Goal: Task Accomplishment & Management: Manage account settings

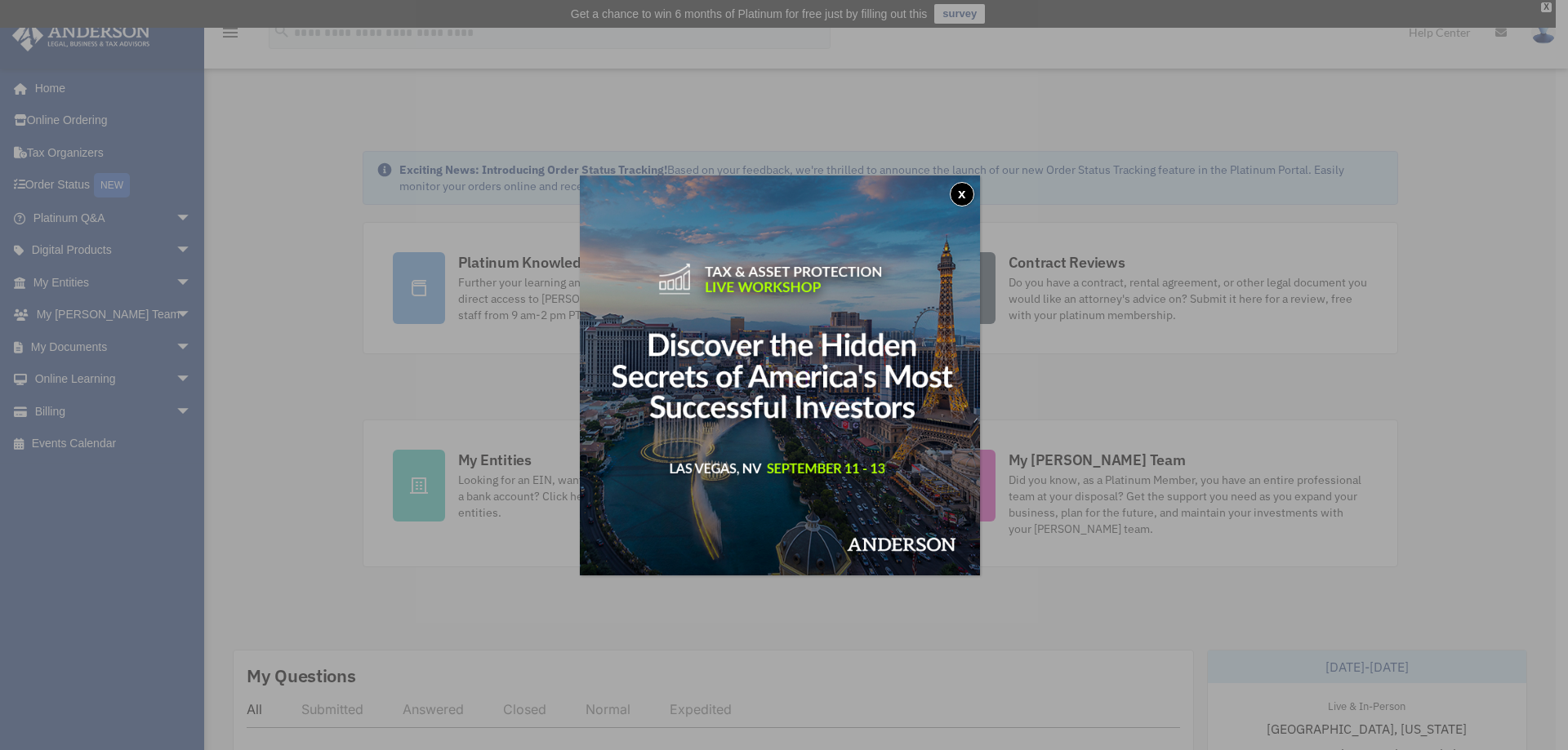
click at [959, 192] on button "x" at bounding box center [961, 194] width 25 height 25
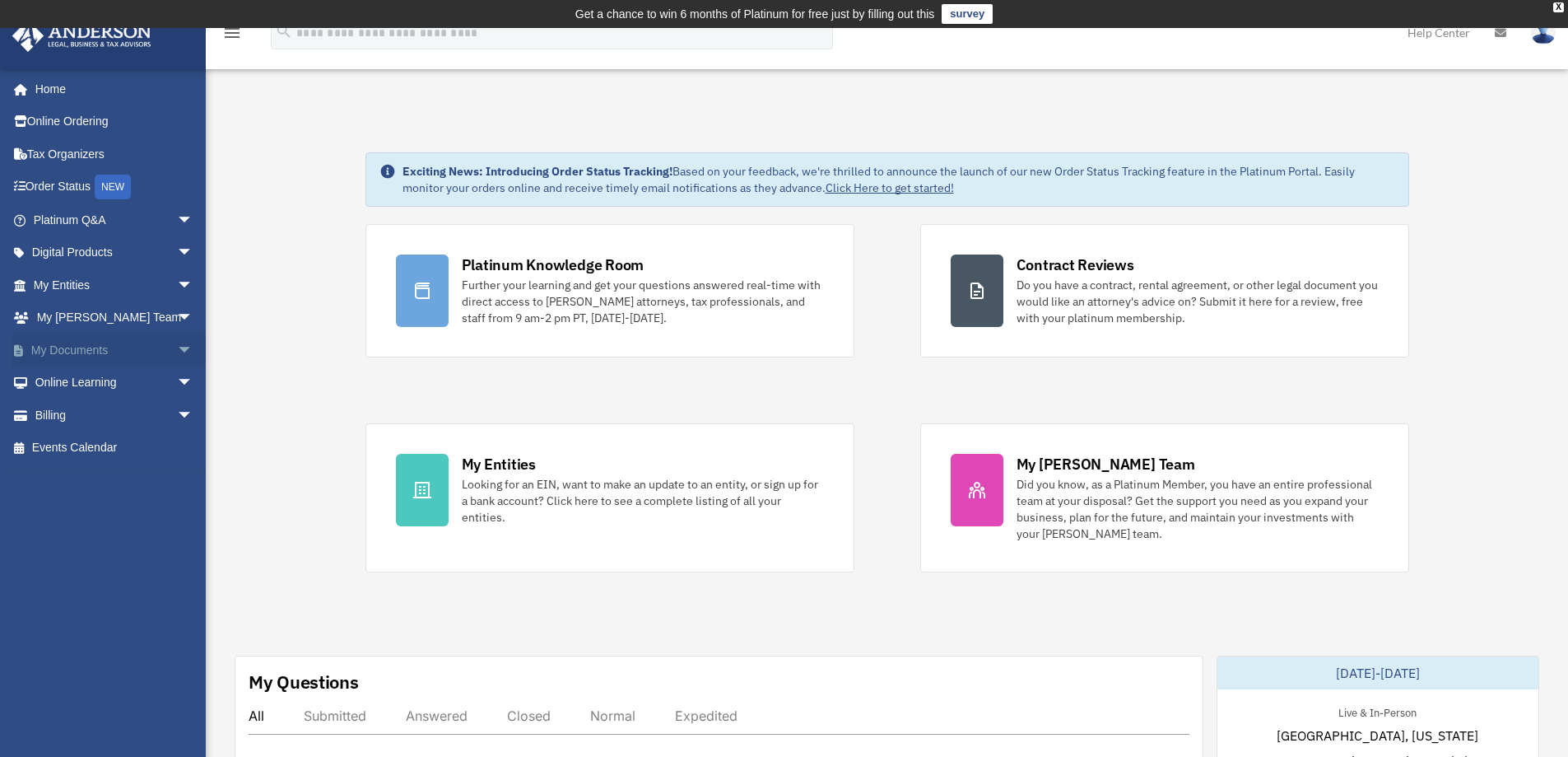
click at [177, 353] on span "arrow_drop_down" at bounding box center [193, 351] width 33 height 34
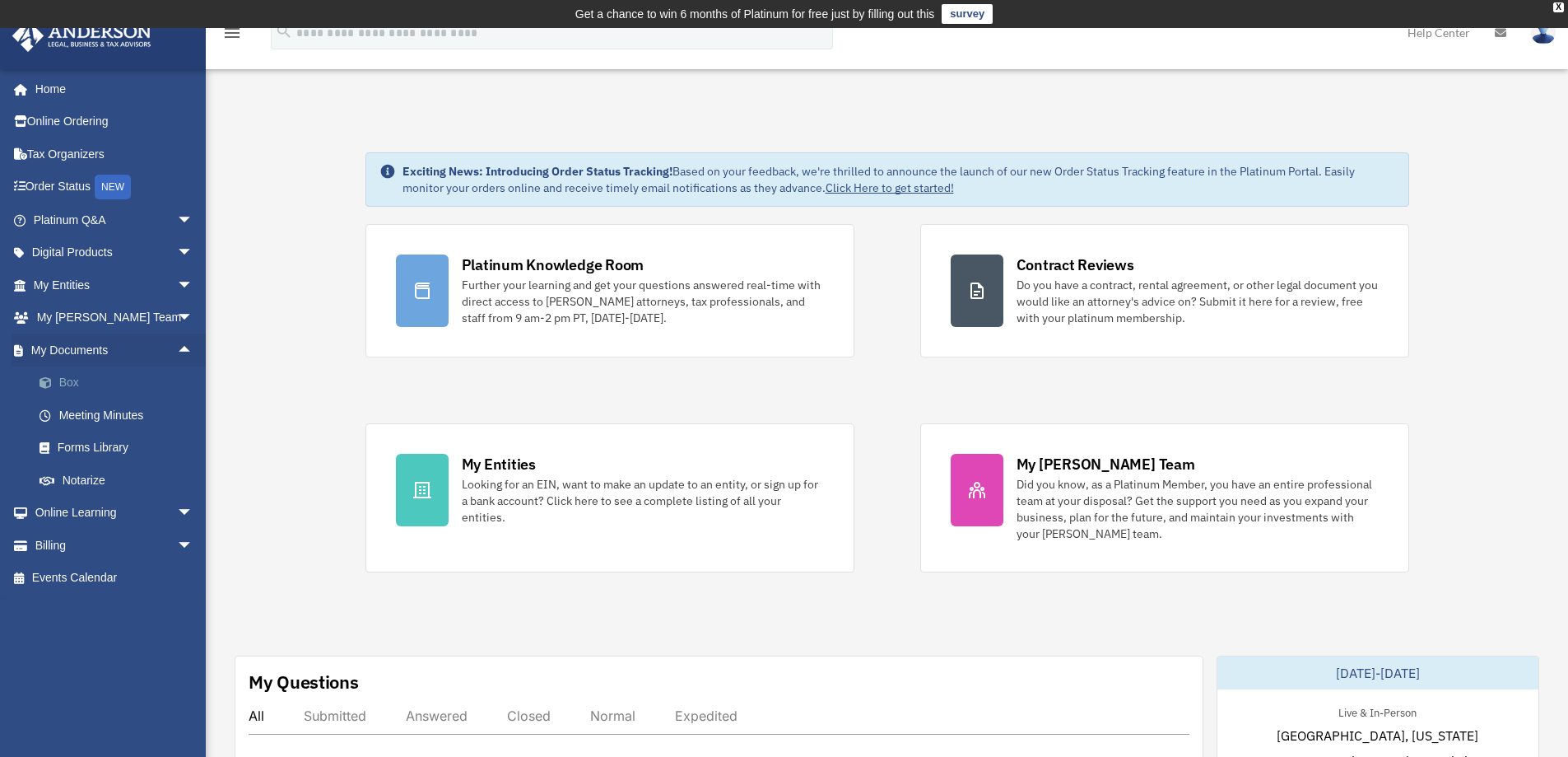
click at [77, 381] on link "Box" at bounding box center [120, 383] width 195 height 33
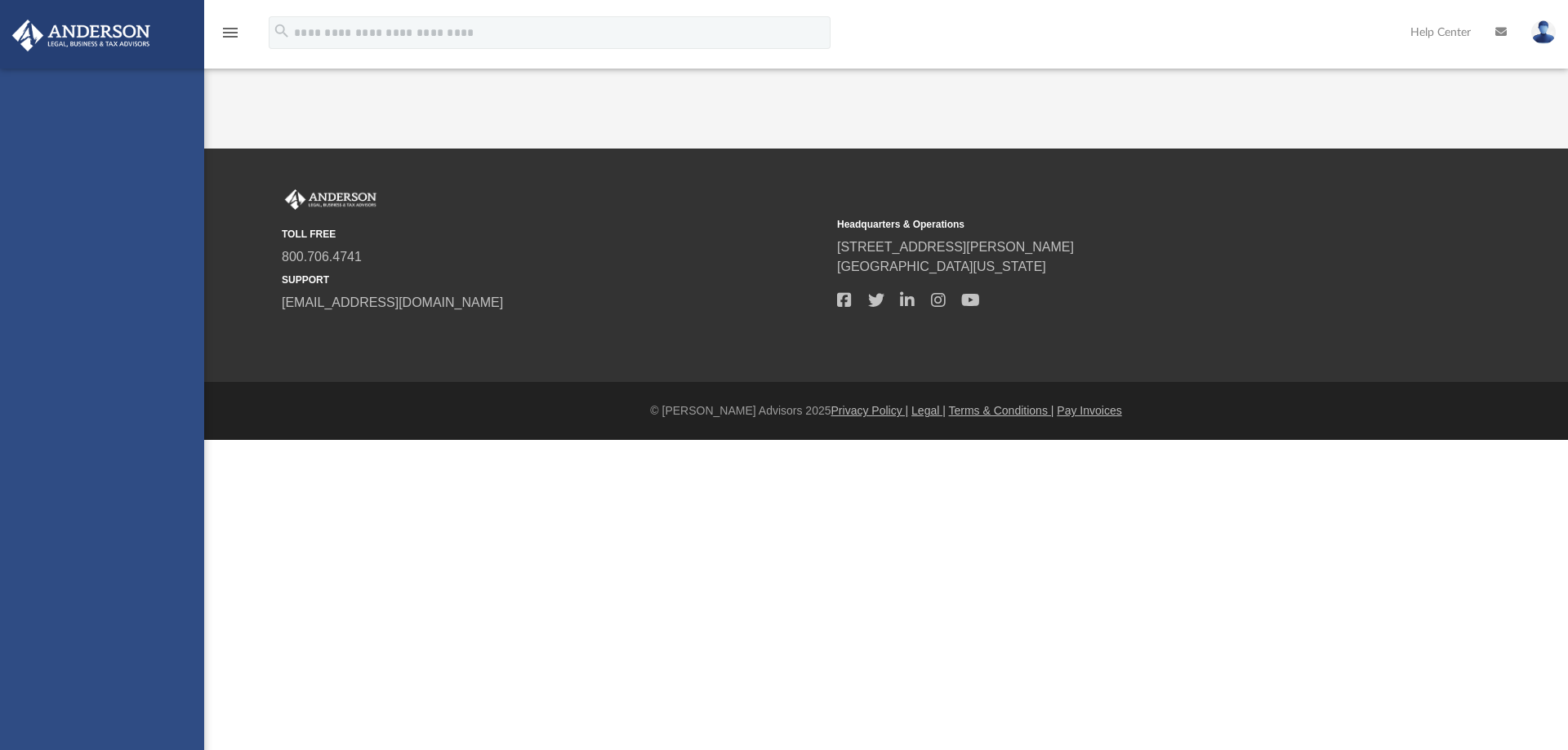
drag, startPoint x: 0, startPoint y: 0, endPoint x: 66, endPoint y: 380, distance: 385.7
click at [66, 380] on div "[EMAIL_ADDRESS][DOMAIN_NAME] Sign Out [EMAIL_ADDRESS][DOMAIN_NAME] Home Online …" at bounding box center [102, 443] width 204 height 750
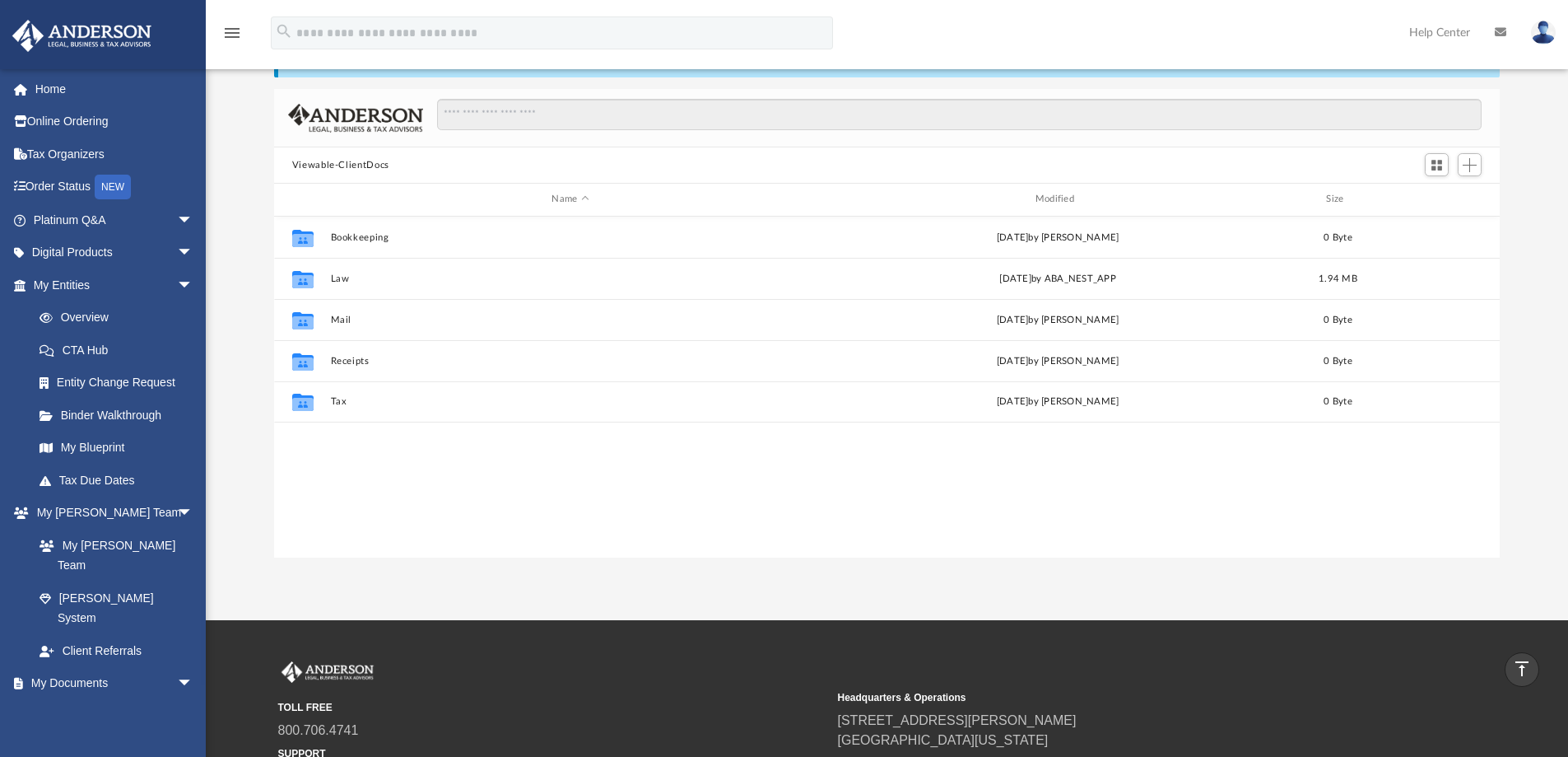
scroll to position [100, 0]
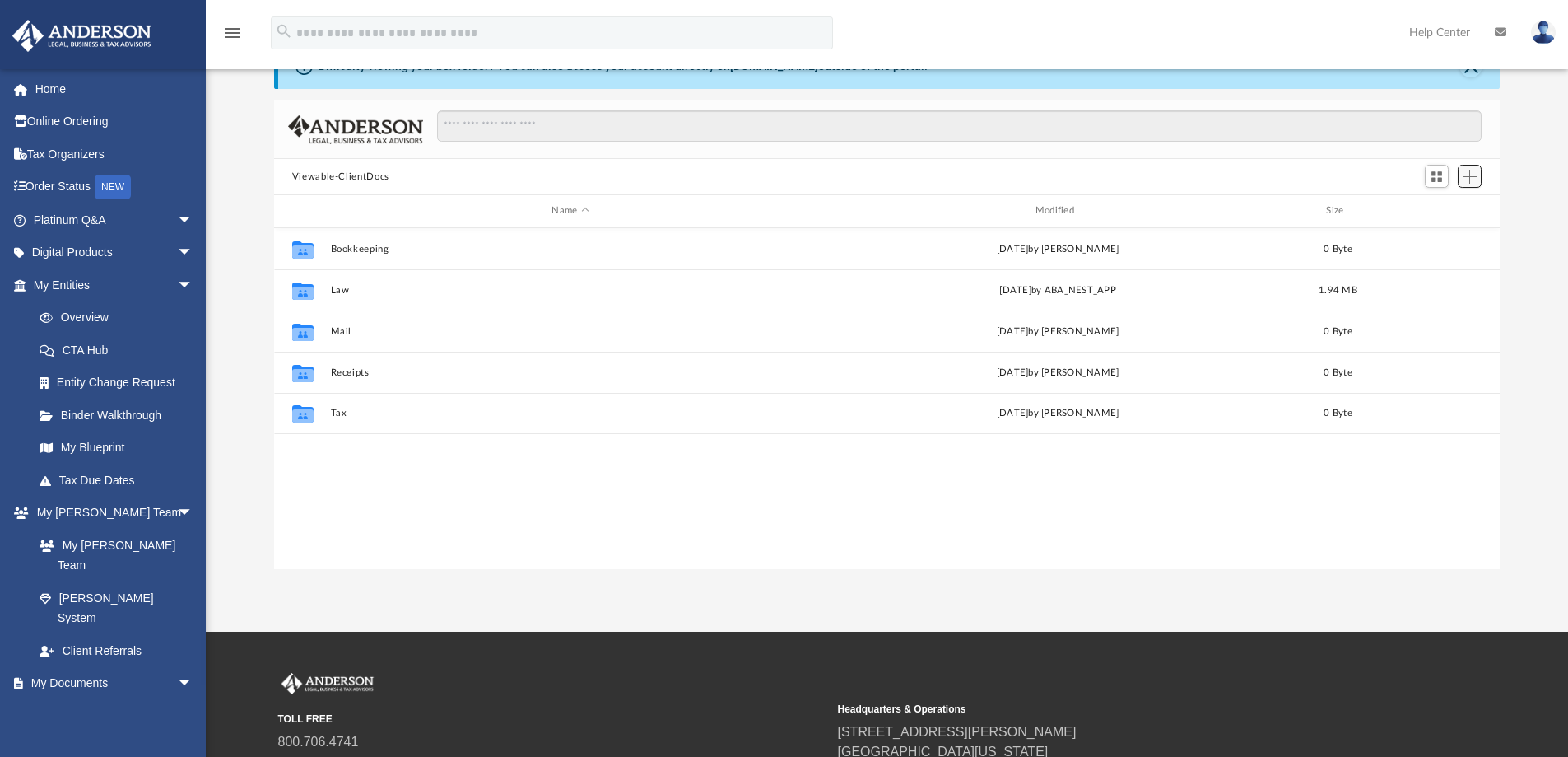
click at [1474, 180] on span "Add" at bounding box center [1470, 177] width 14 height 14
click at [1433, 208] on li "Upload" at bounding box center [1446, 209] width 53 height 17
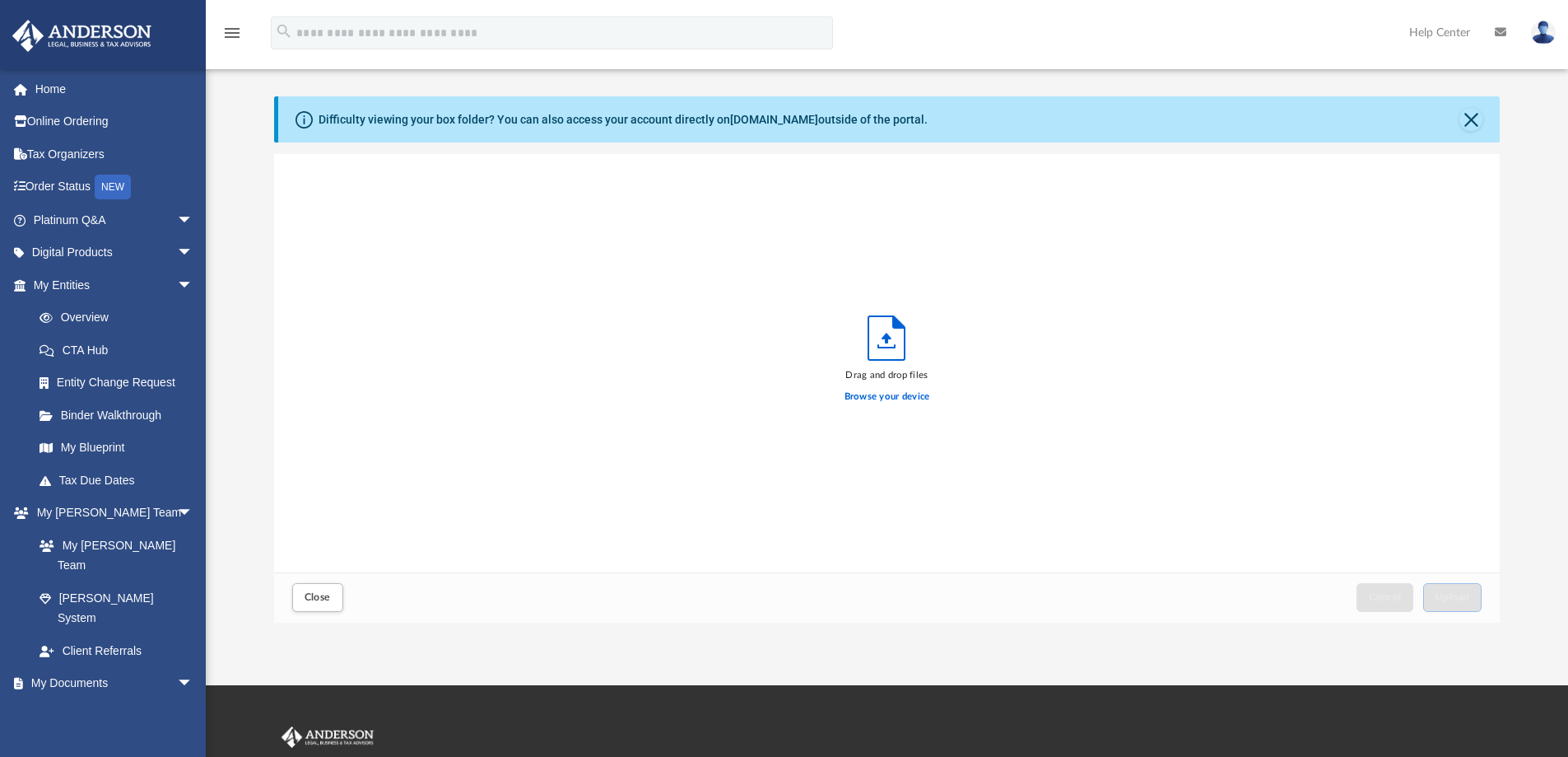
scroll to position [17, 0]
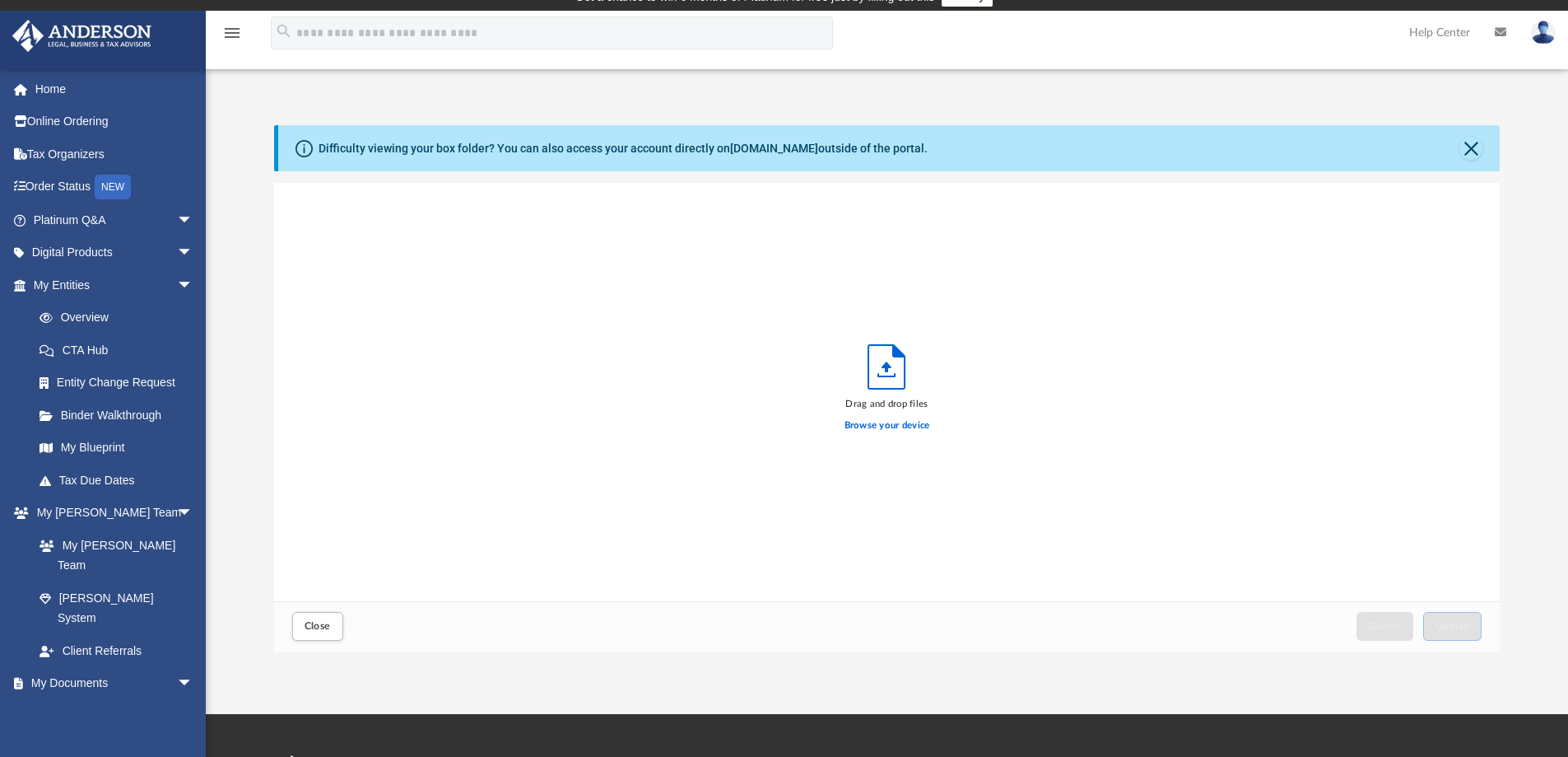
click at [885, 363] on icon "Upload" at bounding box center [886, 367] width 36 height 44
click at [883, 423] on label "Browse your device" at bounding box center [887, 426] width 86 height 15
click at [0, 0] on input "Browse your device" at bounding box center [0, 0] width 0 height 0
click at [1451, 620] on button "Upload" at bounding box center [1452, 626] width 59 height 29
click at [320, 632] on button "Close" at bounding box center [317, 626] width 51 height 29
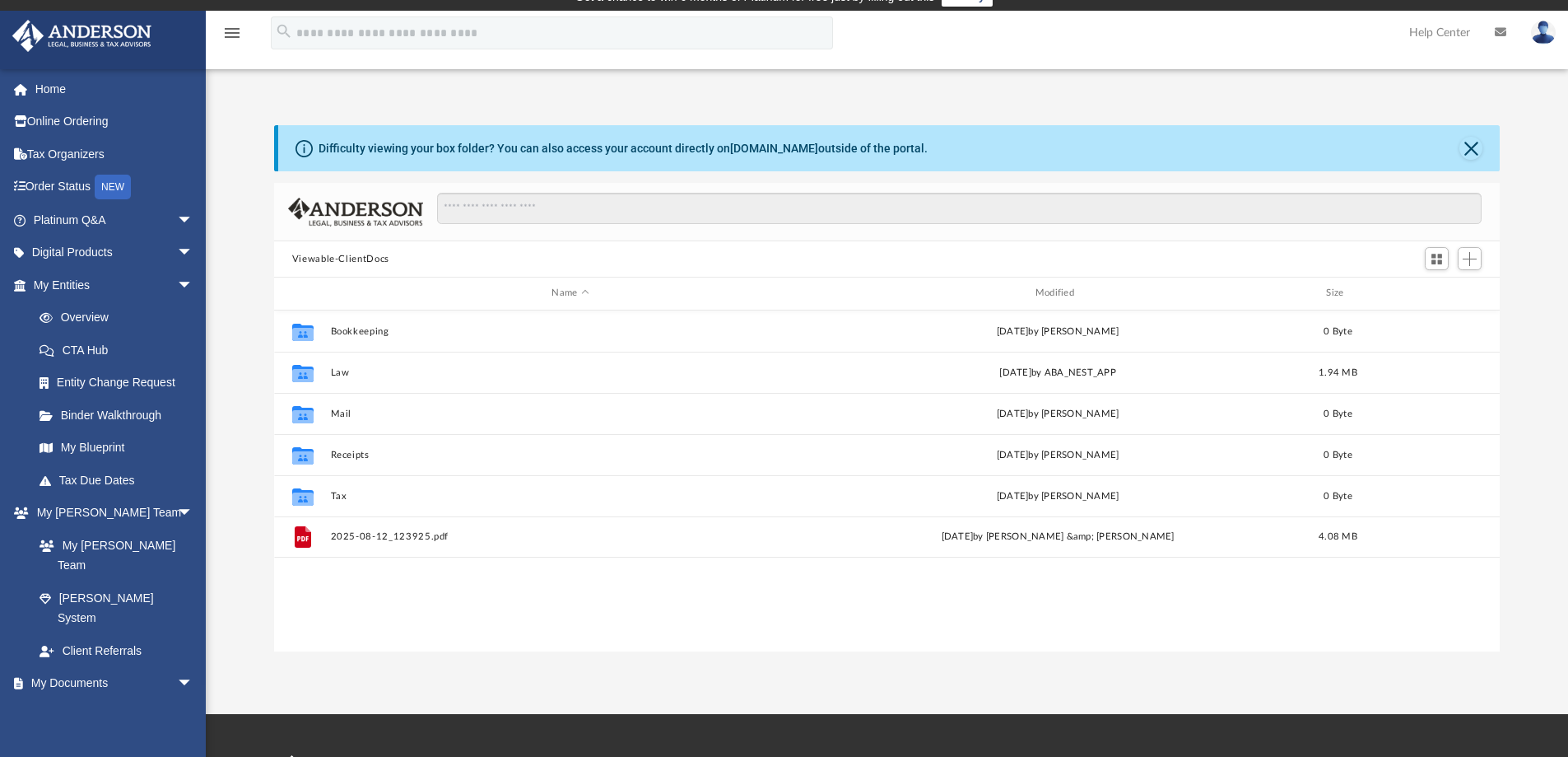
click at [1540, 35] on img at bounding box center [1543, 33] width 25 height 24
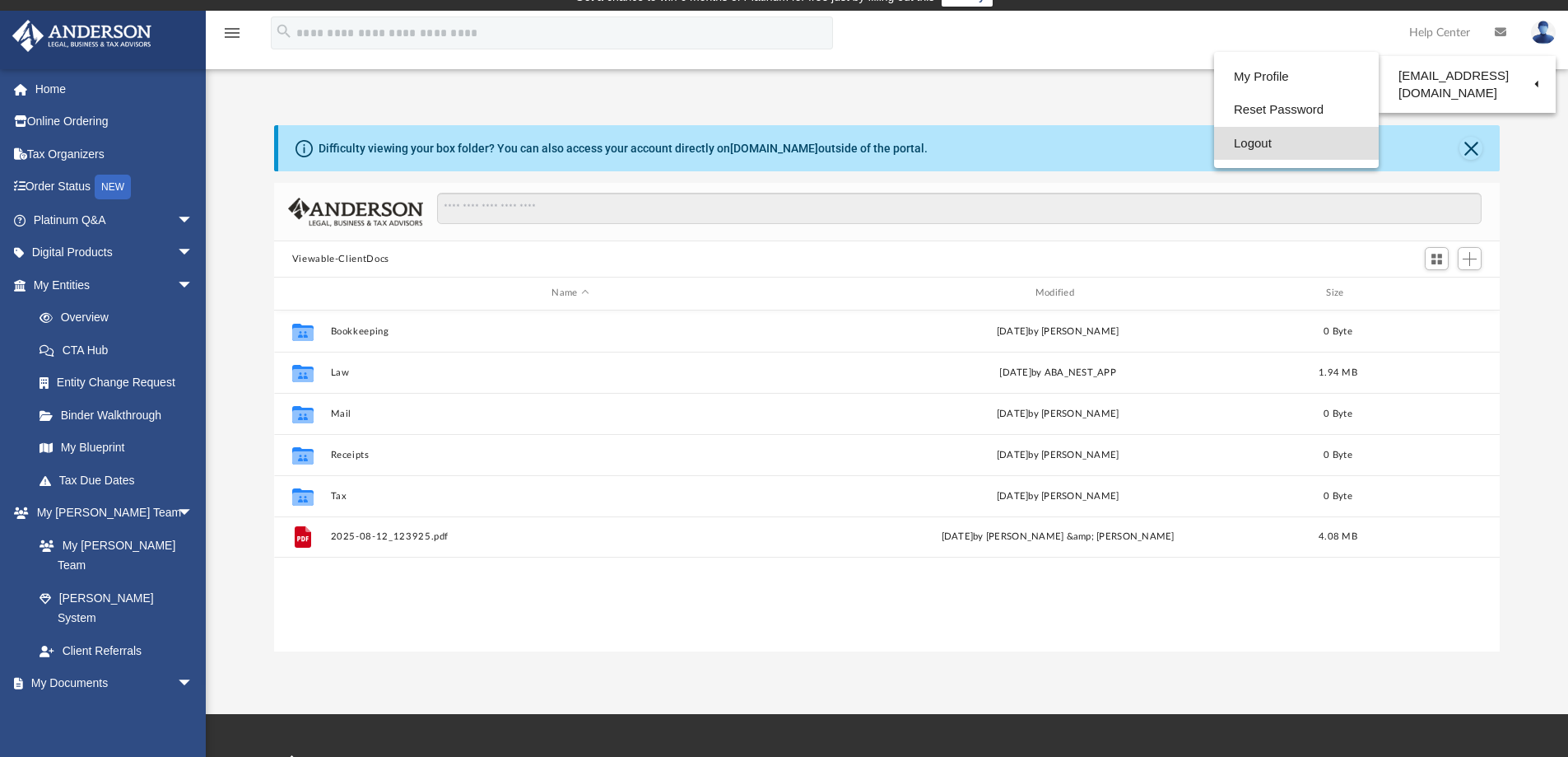
click at [1251, 141] on link "Logout" at bounding box center [1296, 144] width 165 height 34
